Goal: Information Seeking & Learning: Learn about a topic

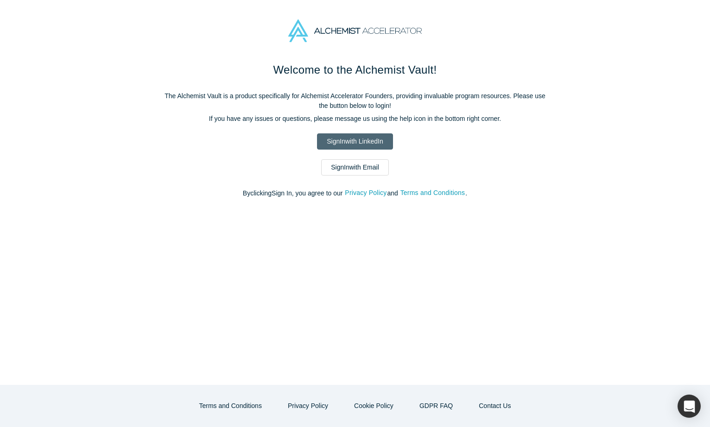
click at [370, 144] on link "Sign In with LinkedIn" at bounding box center [355, 142] width 76 height 16
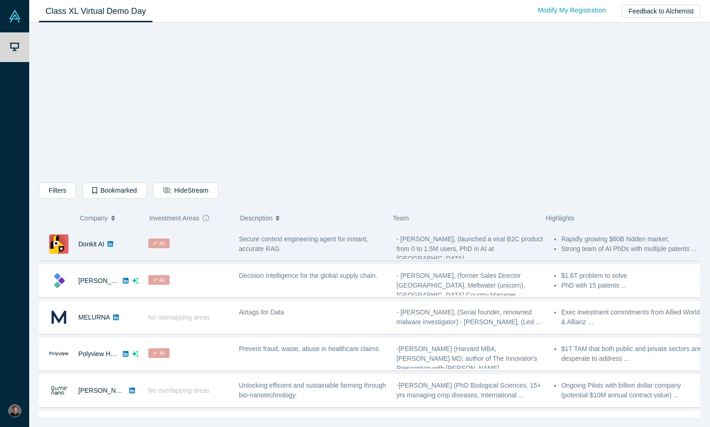
click at [153, 249] on div "AI" at bounding box center [159, 245] width 23 height 12
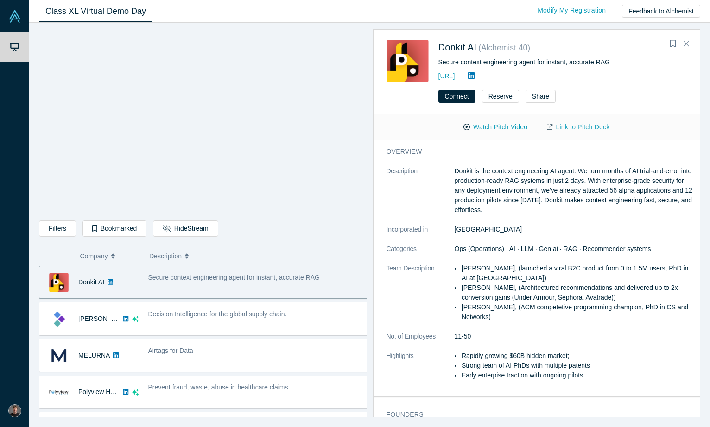
click at [555, 123] on link "Link to Pitch Deck" at bounding box center [578, 127] width 82 height 16
click at [579, 173] on p "Donkit is the context engineering AI agent. We turn months of AI trial-and-erro…" at bounding box center [575, 190] width 240 height 49
drag, startPoint x: 443, startPoint y: 61, endPoint x: 614, endPoint y: 58, distance: 171.1
click at [614, 58] on div "Secure context engineering agent for instant, accurate RAG" at bounding box center [563, 62] width 249 height 10
click at [613, 60] on div "Secure context engineering agent for instant, accurate RAG" at bounding box center [563, 62] width 249 height 10
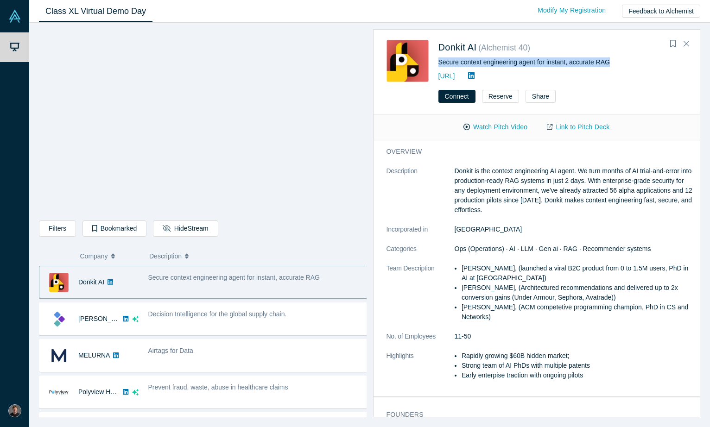
drag, startPoint x: 614, startPoint y: 60, endPoint x: 435, endPoint y: 59, distance: 179.0
click at [435, 59] on div "Donkit AI ( Alchemist 40 ) Secure context engineering agent for instant, accura…" at bounding box center [539, 61] width 304 height 42
copy div "Secure context engineering agent for instant, accurate RAG"
click at [464, 94] on button "Connect" at bounding box center [457, 96] width 37 height 13
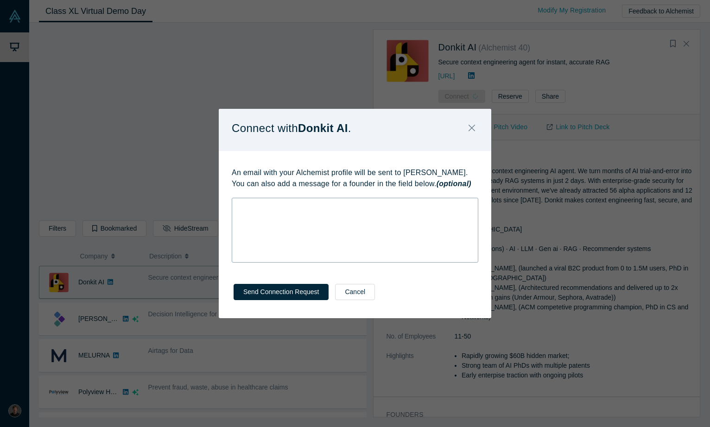
click at [377, 212] on div "rdw-wrapper" at bounding box center [355, 230] width 247 height 65
click at [384, 236] on div "rdw-wrapper" at bounding box center [355, 224] width 247 height 52
click at [383, 230] on div "rdw-wrapper" at bounding box center [355, 224] width 247 height 52
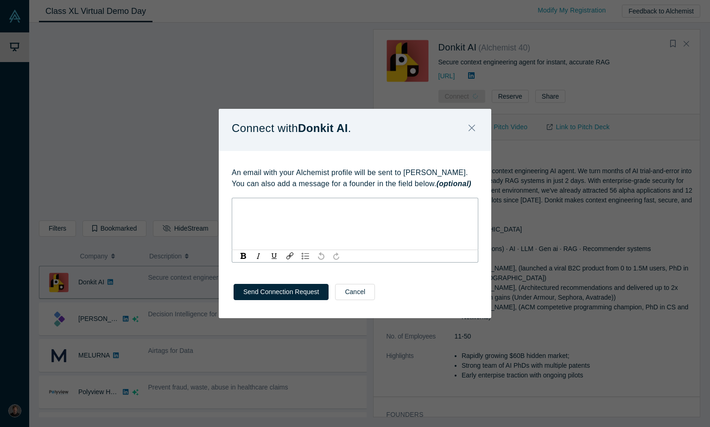
click at [383, 230] on div "rdw-wrapper" at bounding box center [355, 224] width 247 height 52
click at [383, 230] on div "rdw-wrapper" at bounding box center [355, 230] width 247 height 65
click at [472, 129] on icon "Close" at bounding box center [472, 128] width 6 height 10
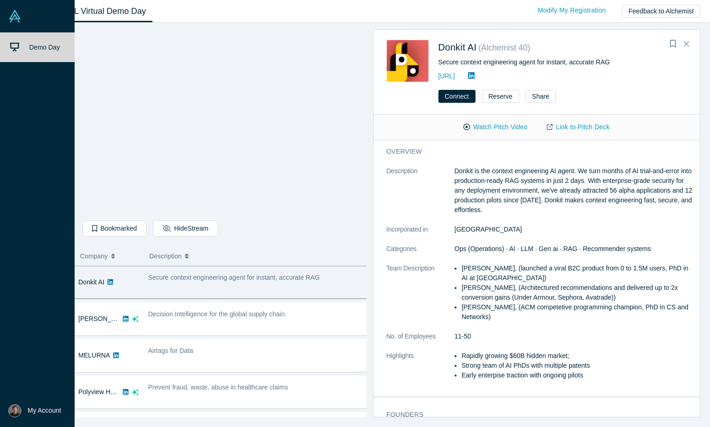
click at [15, 411] on img at bounding box center [14, 411] width 13 height 13
click at [49, 412] on button "Log Out" at bounding box center [66, 403] width 56 height 17
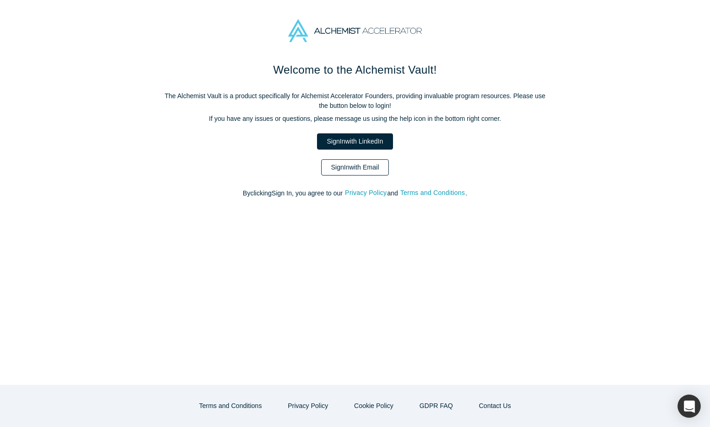
click at [352, 168] on link "Sign In with Email" at bounding box center [355, 167] width 68 height 16
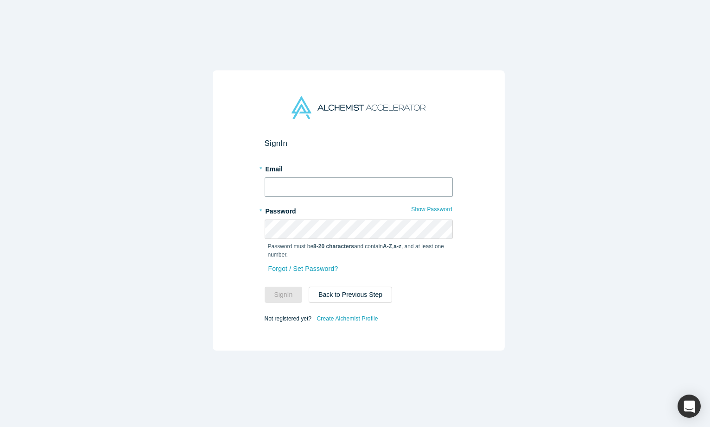
click at [348, 182] on input "text" at bounding box center [359, 187] width 188 height 19
type input "[EMAIL_ADDRESS][DOMAIN_NAME]"
click at [288, 302] on form "Sign In * Email [EMAIL_ADDRESS][DOMAIN_NAME] * Password Show Password Password …" at bounding box center [359, 232] width 188 height 186
click at [288, 292] on button "Sign In" at bounding box center [284, 295] width 38 height 16
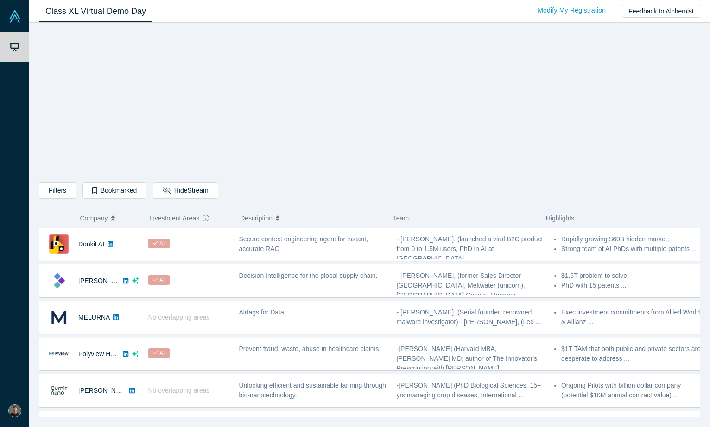
click at [203, 137] on div "Filters AI Artificial Intelligence AI (Artificial Intelligence) B2B SaaS Data A…" at bounding box center [370, 223] width 662 height 389
click at [190, 251] on div "AI" at bounding box center [188, 245] width 91 height 32
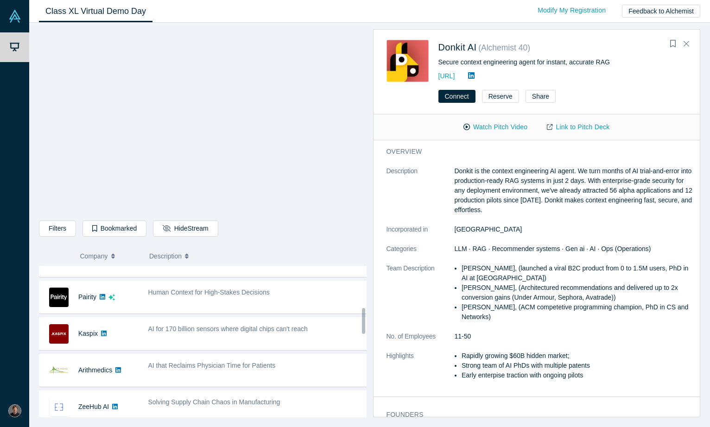
scroll to position [243, 0]
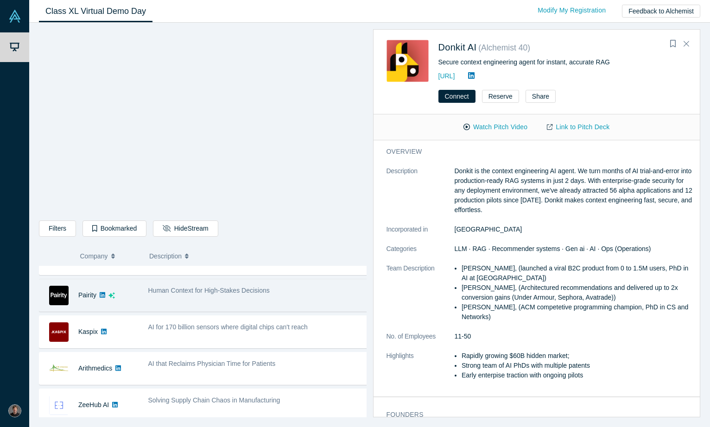
click at [221, 293] on span "Human Context for High-Stakes Decisions" at bounding box center [208, 290] width 121 height 7
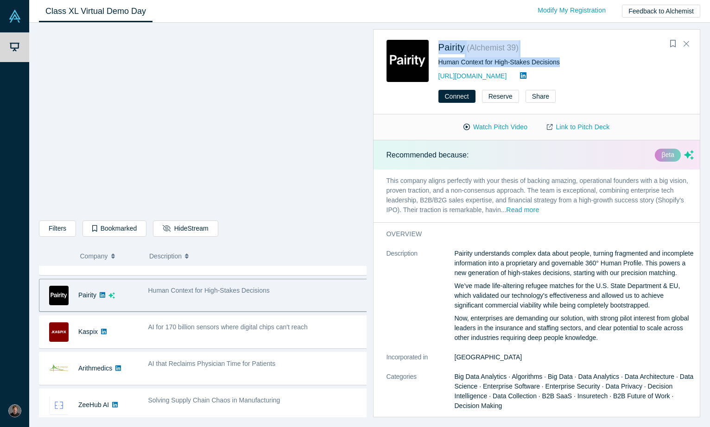
drag, startPoint x: 563, startPoint y: 61, endPoint x: 437, endPoint y: 54, distance: 126.3
click at [437, 54] on div "Pairity ( Alchemist 39 ) Human Context for High-Stakes Decisions [URL][DOMAIN_N…" at bounding box center [539, 61] width 304 height 42
copy div "Pairity ( Alchemist 39 ) Human Context for High-Stakes Decisions"
click at [519, 275] on p "Pairity understands complex data about people, turning fragmented and incomplet…" at bounding box center [575, 263] width 240 height 29
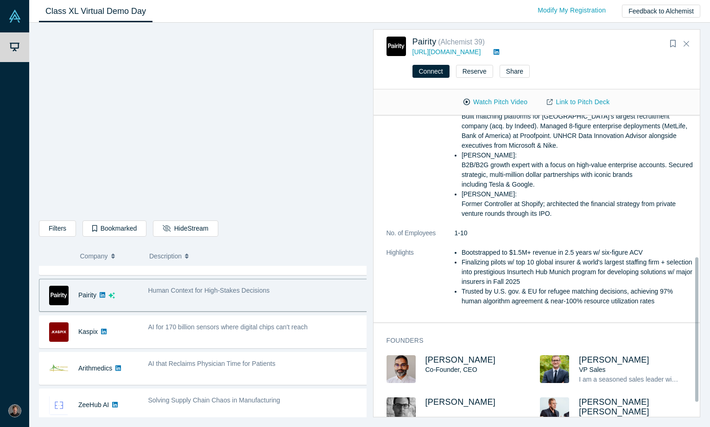
scroll to position [296, 0]
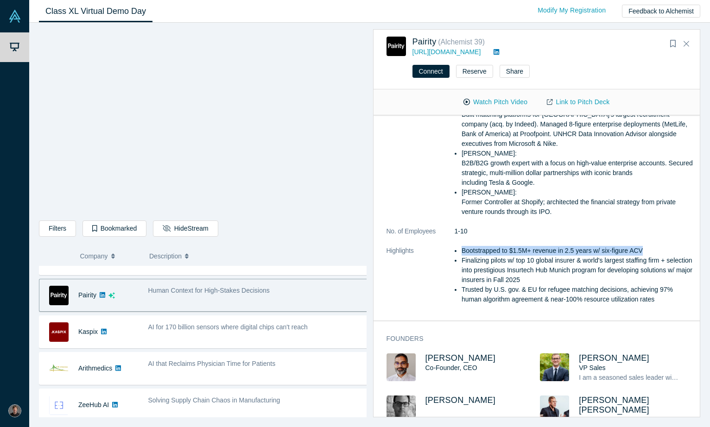
drag, startPoint x: 466, startPoint y: 260, endPoint x: 644, endPoint y: 260, distance: 178.5
click at [644, 256] on li "Bootstrapped to $1.5M+ revenue in 2.5 years w/ six-figure ACV" at bounding box center [578, 251] width 232 height 10
copy li "Bootstrapped to $1.5M+ revenue in 2.5 years w/ six-figure ACV"
click at [595, 103] on link "Link to Pitch Deck" at bounding box center [578, 102] width 82 height 16
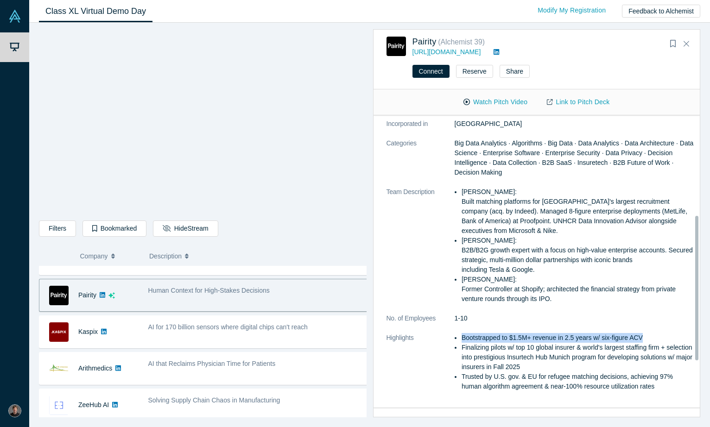
click at [494, 52] on icon at bounding box center [497, 52] width 6 height 6
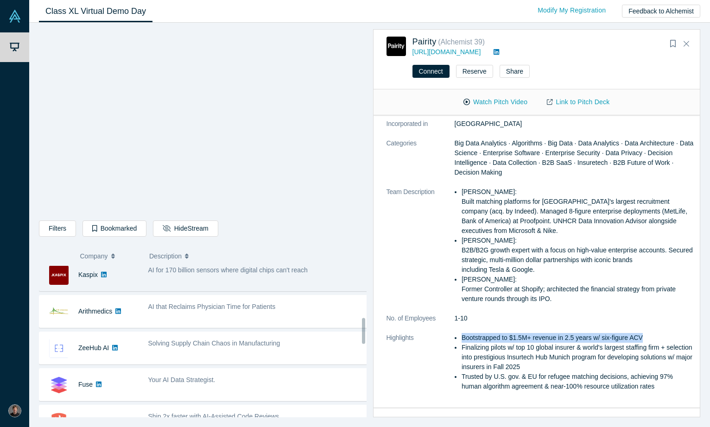
scroll to position [389, 0]
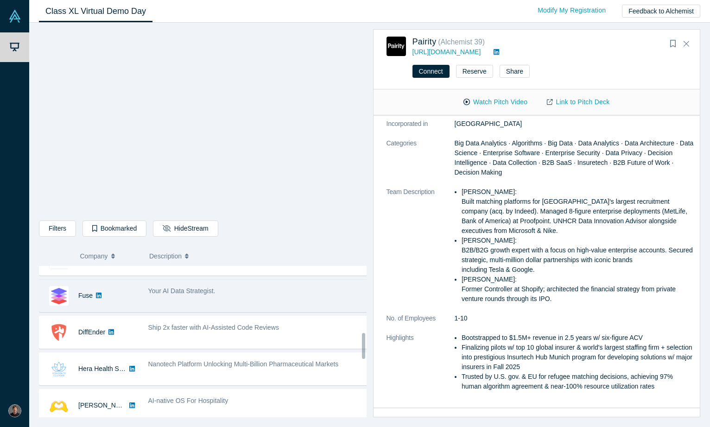
click at [147, 300] on div "Your AI Data Strategist." at bounding box center [258, 295] width 230 height 29
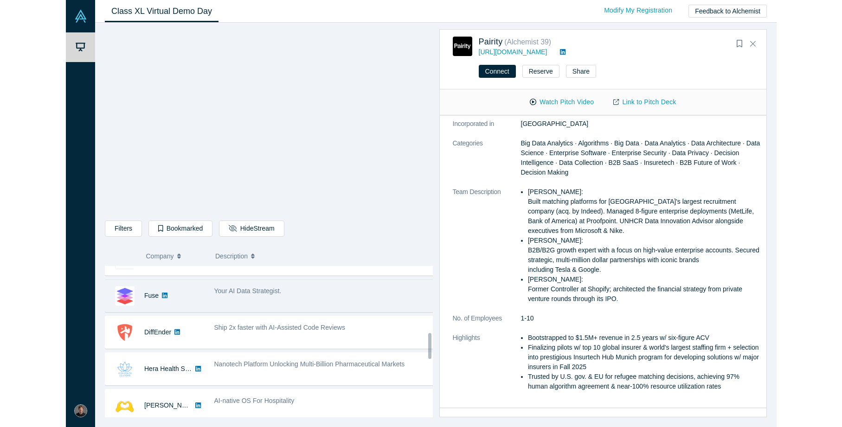
scroll to position [0, 0]
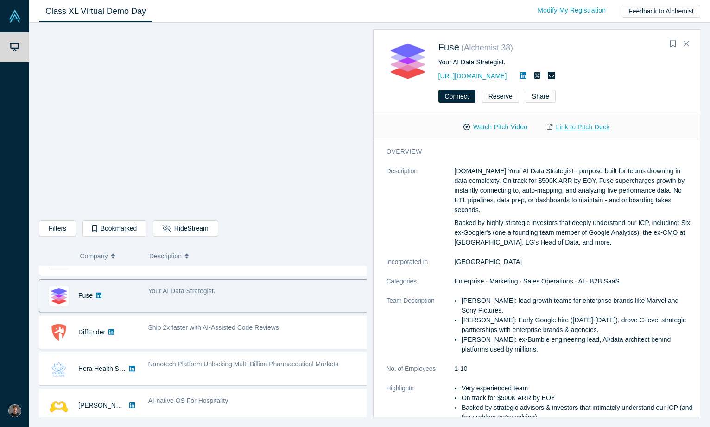
click at [581, 128] on link "Link to Pitch Deck" at bounding box center [578, 127] width 82 height 16
